Goal: Task Accomplishment & Management: Manage account settings

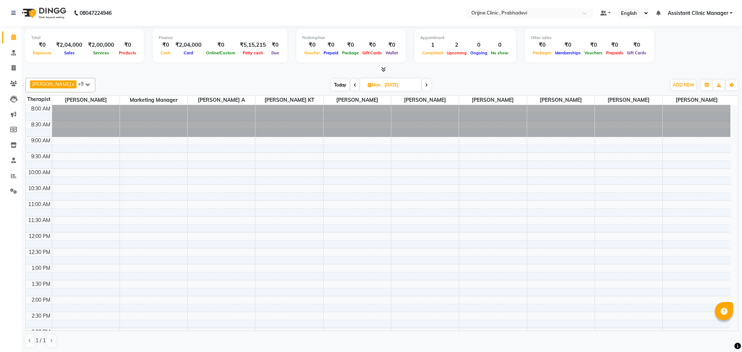
scroll to position [176, 0]
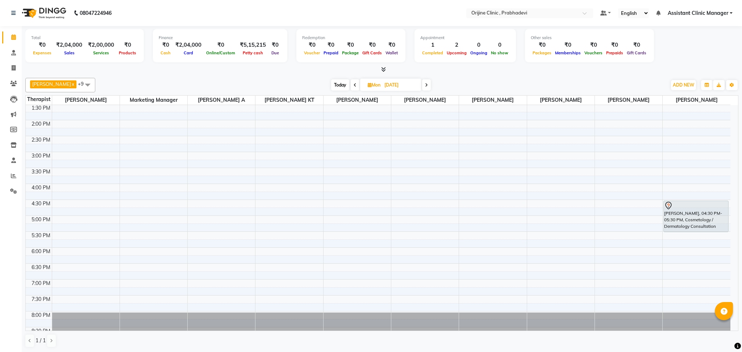
click at [422, 89] on span at bounding box center [426, 84] width 9 height 11
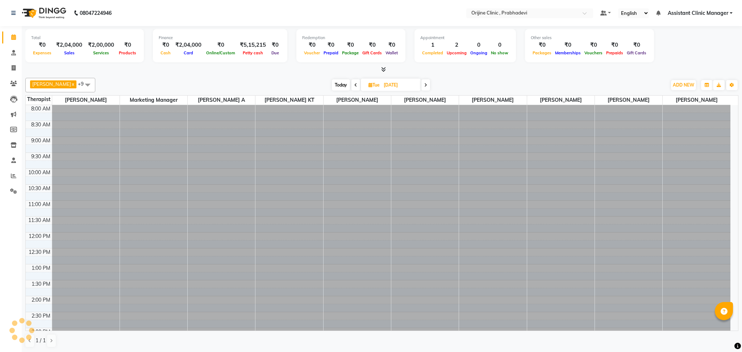
click at [421, 89] on span at bounding box center [425, 84] width 9 height 11
click at [422, 89] on span at bounding box center [426, 84] width 9 height 11
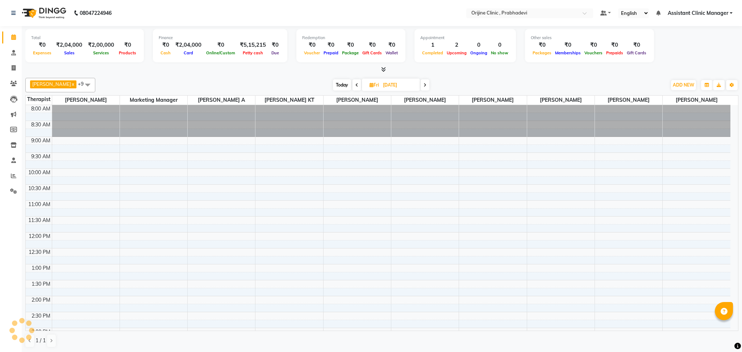
scroll to position [189, 0]
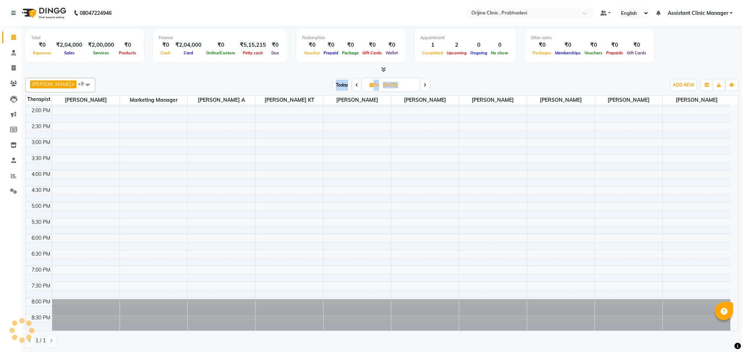
click at [420, 89] on span at bounding box center [424, 84] width 9 height 11
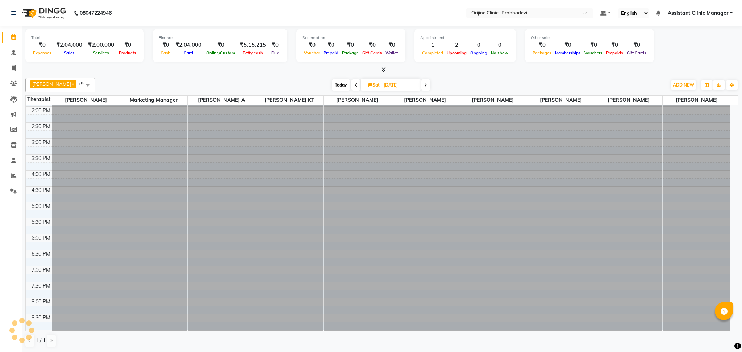
scroll to position [0, 0]
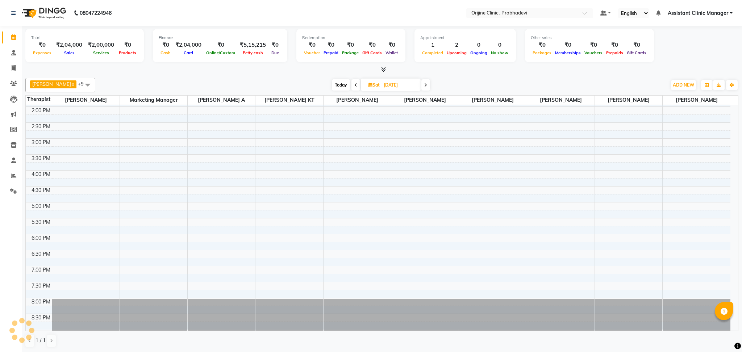
click at [421, 89] on span at bounding box center [425, 84] width 9 height 11
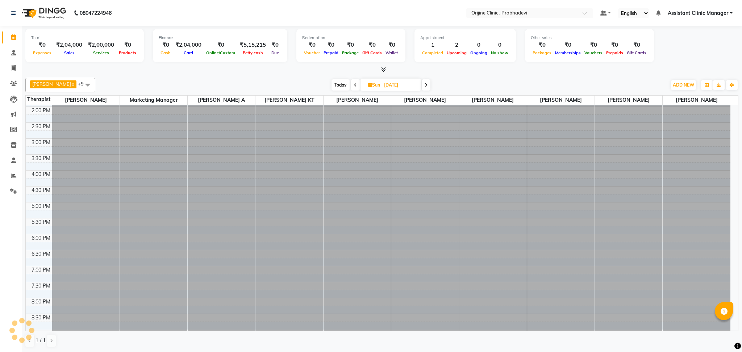
scroll to position [189, 0]
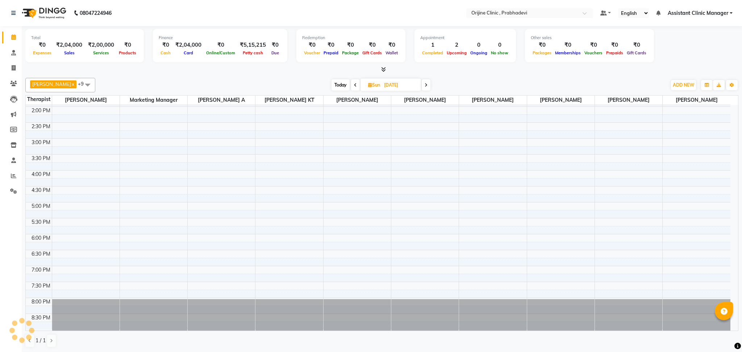
click at [422, 89] on span at bounding box center [426, 84] width 9 height 11
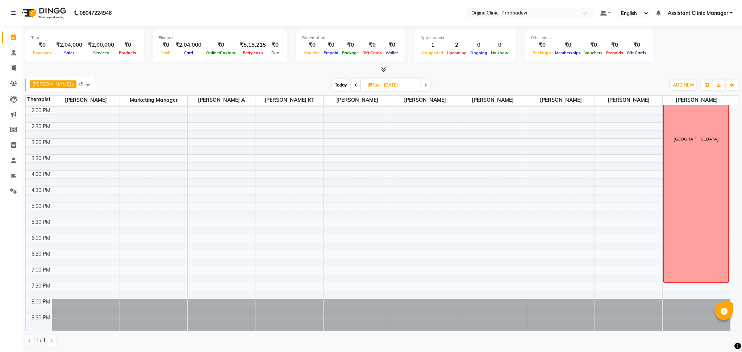
click at [421, 89] on span at bounding box center [425, 84] width 9 height 11
click at [422, 89] on span at bounding box center [426, 84] width 9 height 11
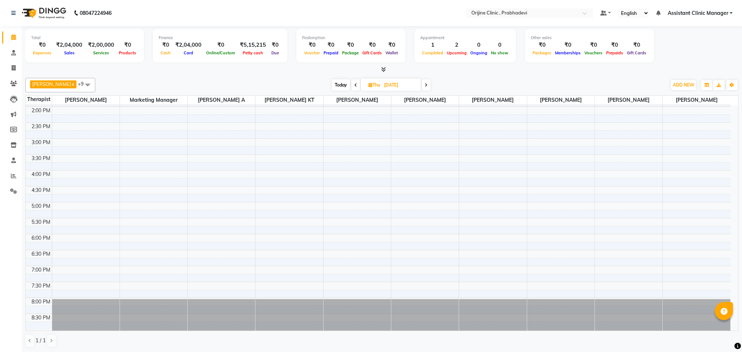
click at [422, 89] on span at bounding box center [426, 84] width 9 height 11
type input "[DATE]"
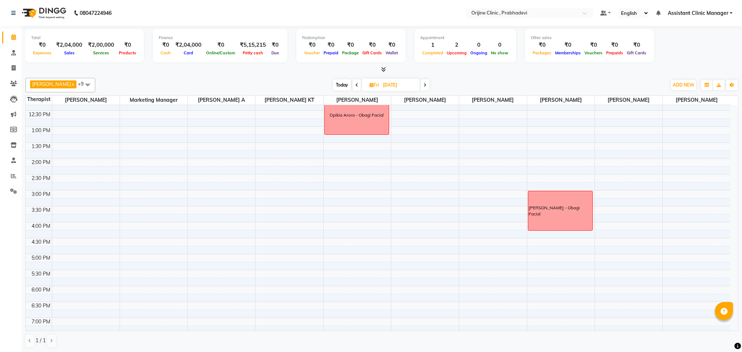
scroll to position [108, 0]
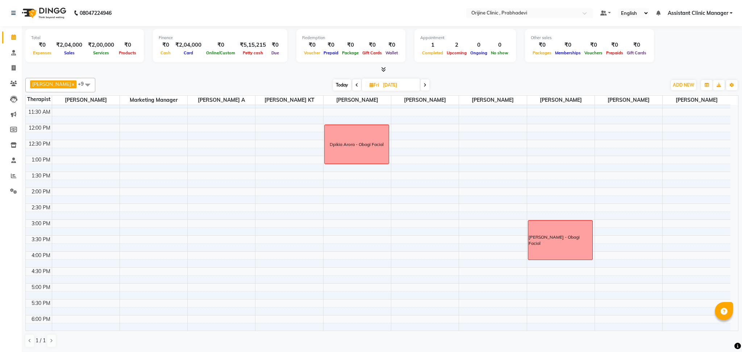
click at [339, 258] on div "8:00 AM 8:30 AM 9:00 AM 9:30 AM 10:00 AM 10:30 AM 11:00 AM 11:30 AM 12:00 PM 12…" at bounding box center [378, 204] width 704 height 414
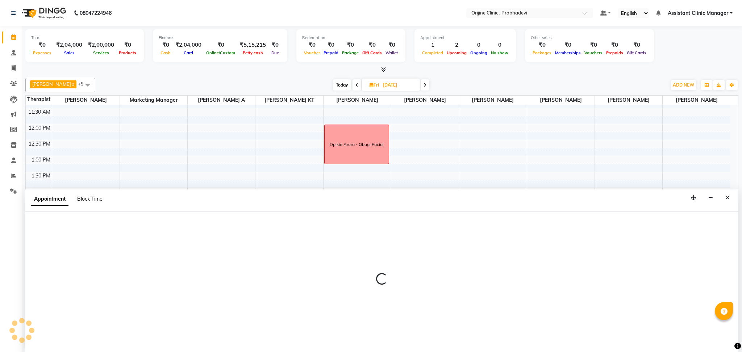
click at [88, 198] on span "Block Time" at bounding box center [89, 199] width 25 height 7
select select "85336"
select select "960"
select select "975"
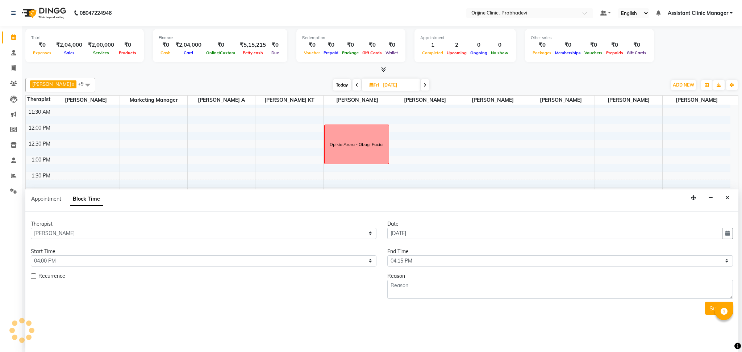
scroll to position [189, 0]
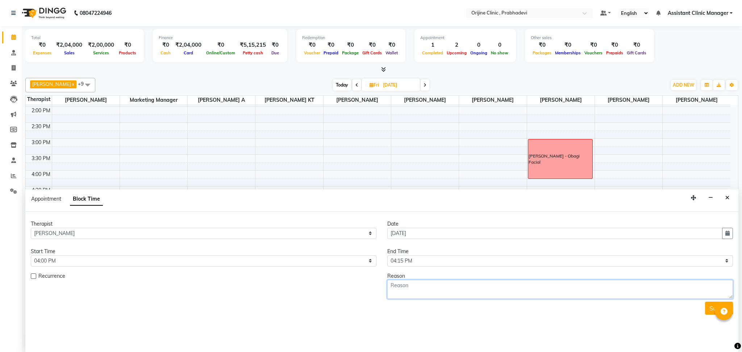
click at [412, 292] on textarea at bounding box center [559, 289] width 345 height 19
type textarea "[PERSON_NAME] - Obagi Facial"
click at [706, 311] on button "Submit" at bounding box center [719, 308] width 28 height 13
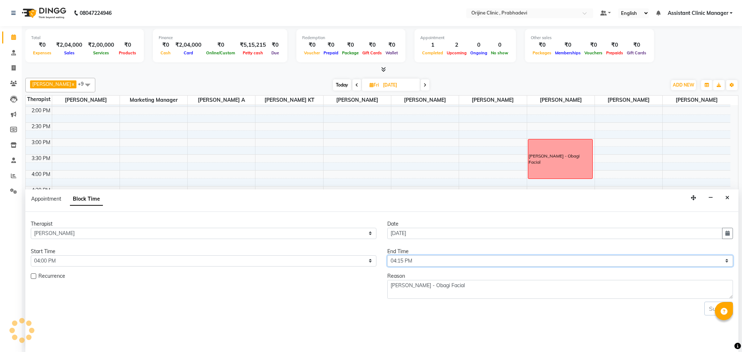
click at [399, 262] on select "Select 09:00 AM 09:15 AM 09:30 AM 09:45 AM 10:00 AM 10:15 AM 10:30 AM 10:45 AM …" at bounding box center [559, 260] width 345 height 11
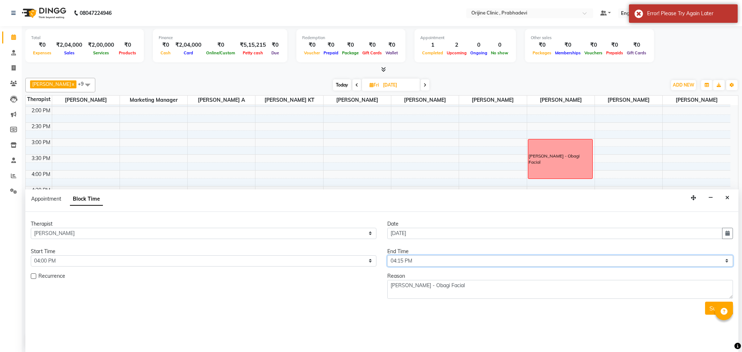
select select "1035"
click at [387, 255] on select "Select 09:00 AM 09:15 AM 09:30 AM 09:45 AM 10:00 AM 10:15 AM 10:30 AM 10:45 AM …" at bounding box center [559, 260] width 345 height 11
click at [705, 310] on button "Submit" at bounding box center [719, 308] width 28 height 13
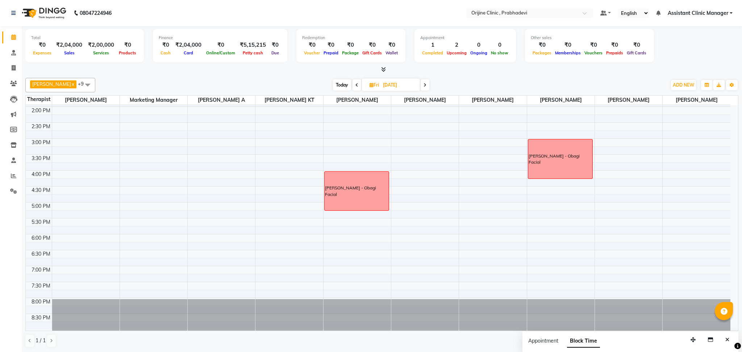
click at [355, 87] on icon at bounding box center [356, 85] width 3 height 4
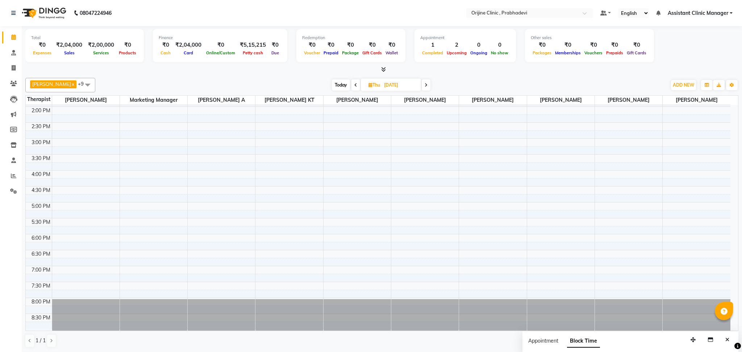
click at [354, 87] on icon at bounding box center [355, 85] width 3 height 4
click at [350, 87] on span at bounding box center [354, 84] width 9 height 11
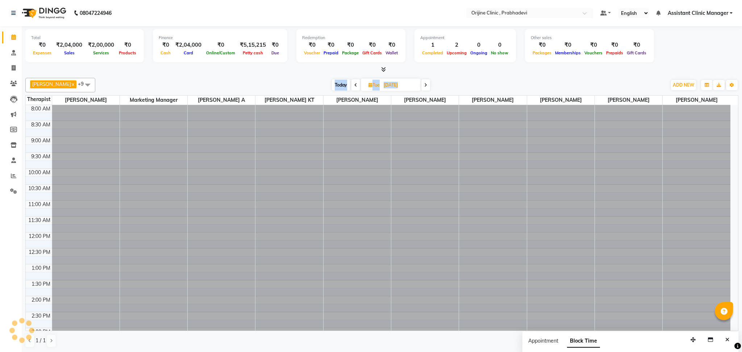
click at [354, 87] on icon at bounding box center [355, 85] width 3 height 4
click at [353, 87] on icon at bounding box center [354, 85] width 3 height 4
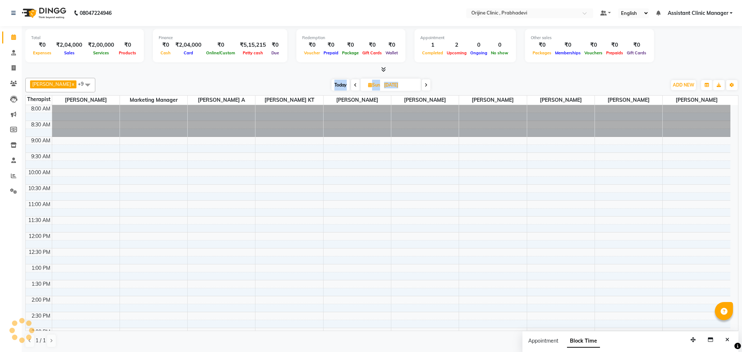
scroll to position [189, 0]
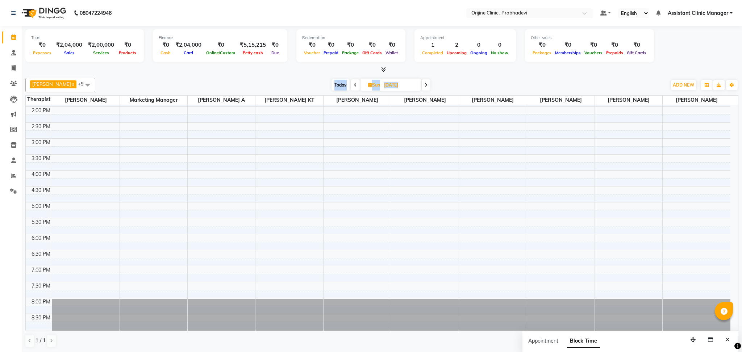
click at [351, 88] on span at bounding box center [355, 84] width 9 height 11
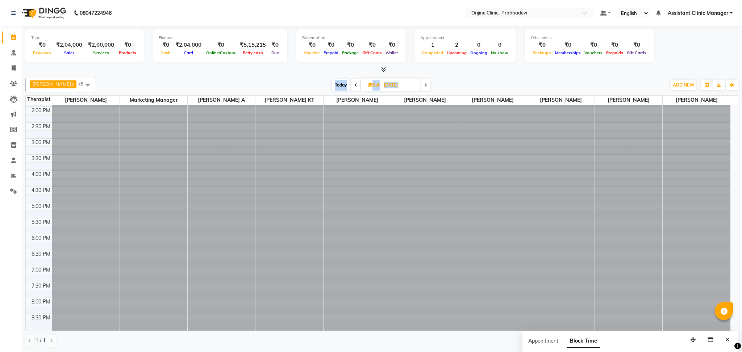
click at [351, 88] on span at bounding box center [355, 84] width 9 height 11
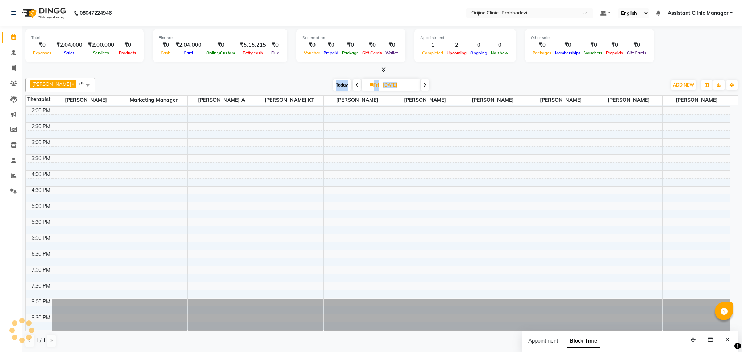
click at [352, 88] on span at bounding box center [356, 84] width 9 height 11
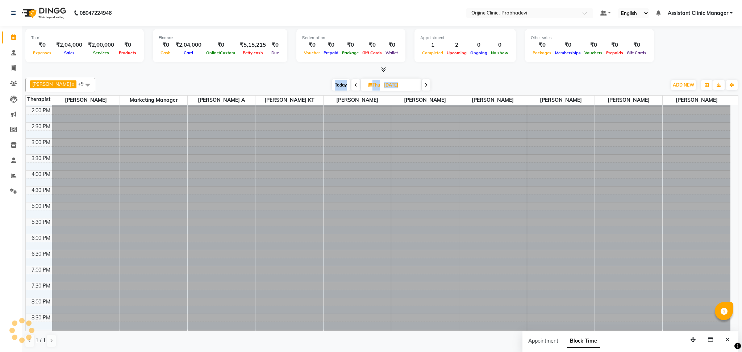
scroll to position [189, 0]
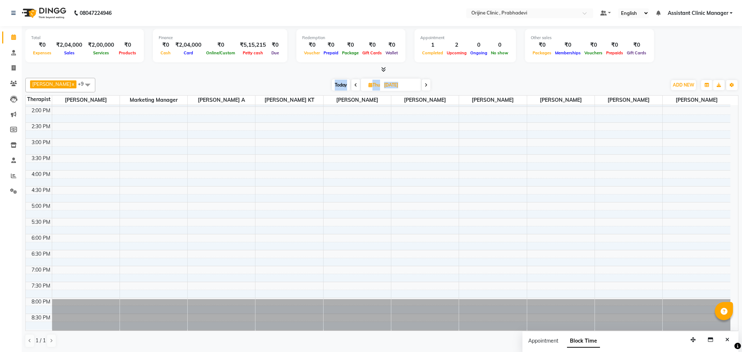
click at [351, 88] on span at bounding box center [355, 84] width 9 height 11
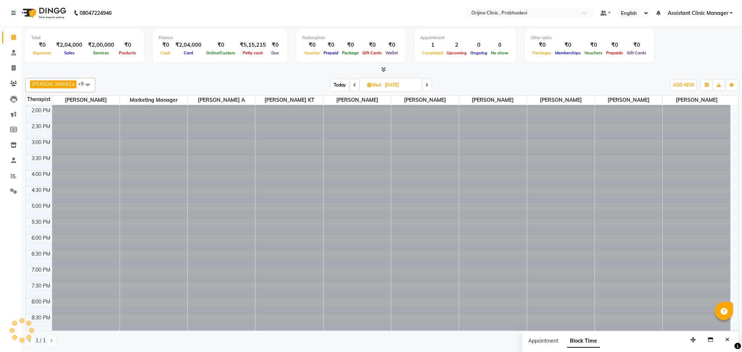
scroll to position [0, 0]
click at [350, 88] on span at bounding box center [354, 84] width 9 height 11
type input "[DATE]"
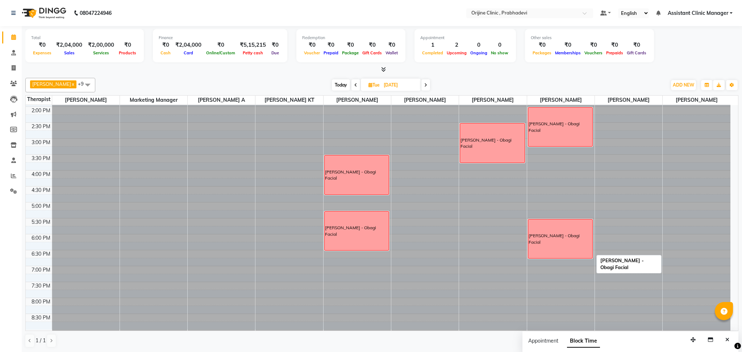
scroll to position [160, 0]
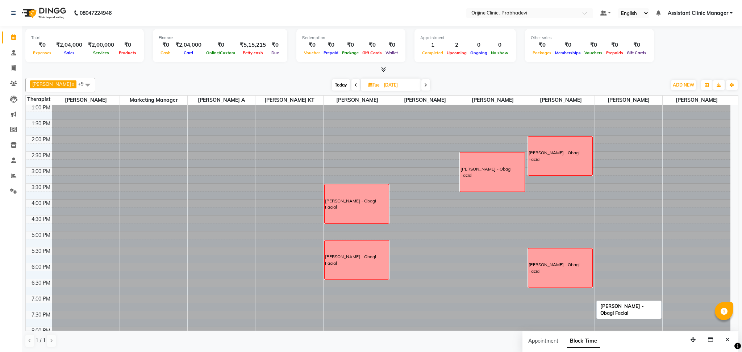
click at [555, 262] on div "[PERSON_NAME] - Obagi Facial" at bounding box center [560, 267] width 64 height 39
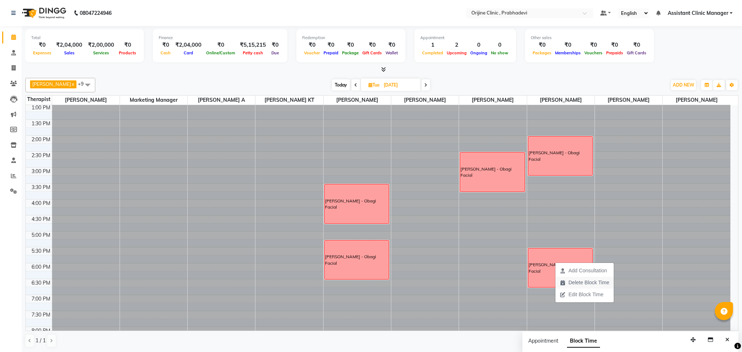
click at [566, 281] on span "Delete Block Time" at bounding box center [584, 283] width 58 height 12
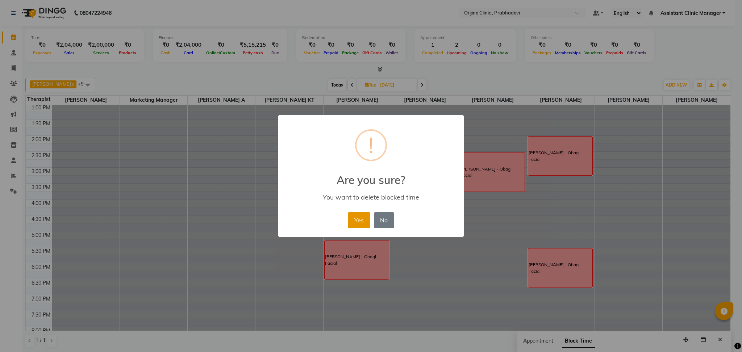
click at [360, 219] on button "Yes" at bounding box center [359, 220] width 22 height 16
